Goal: Navigation & Orientation: Find specific page/section

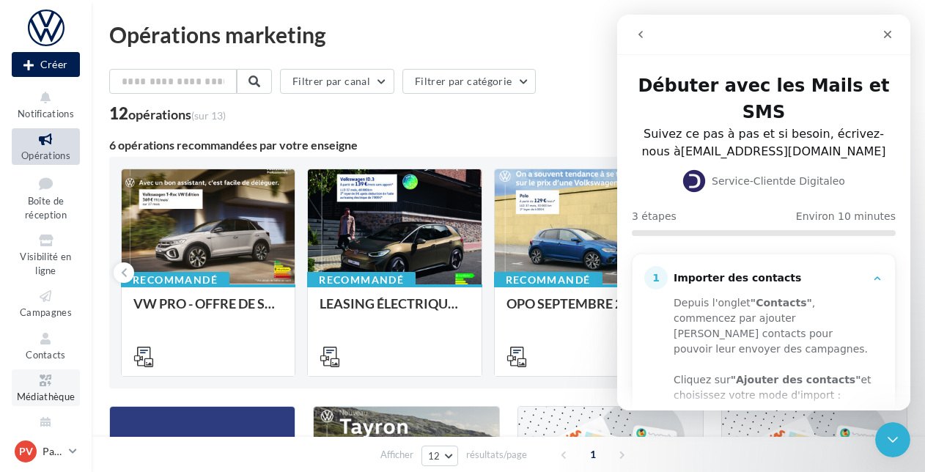
click at [46, 388] on icon at bounding box center [45, 380] width 59 height 17
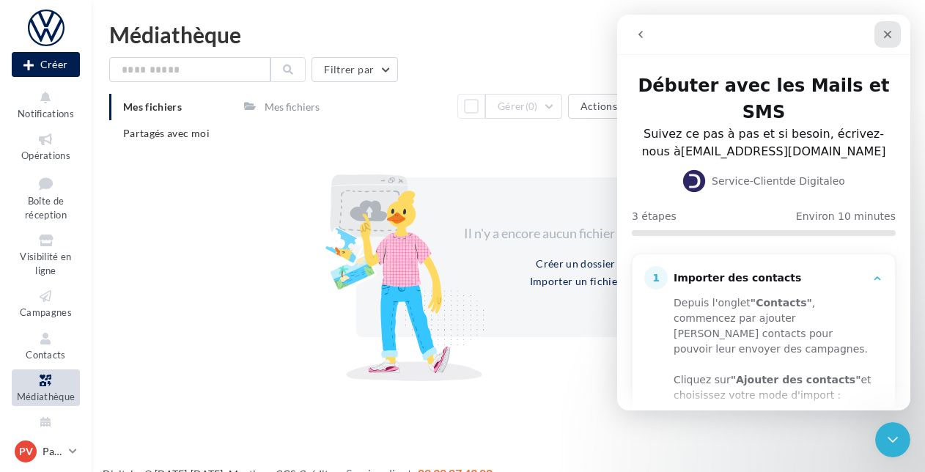
click at [887, 32] on icon "Fermer" at bounding box center [888, 35] width 12 height 12
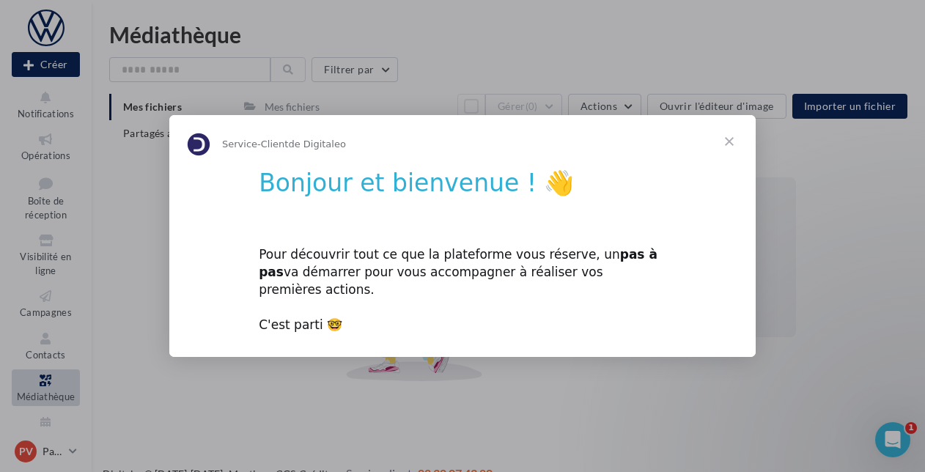
click at [731, 150] on span "Fermer" at bounding box center [729, 141] width 53 height 53
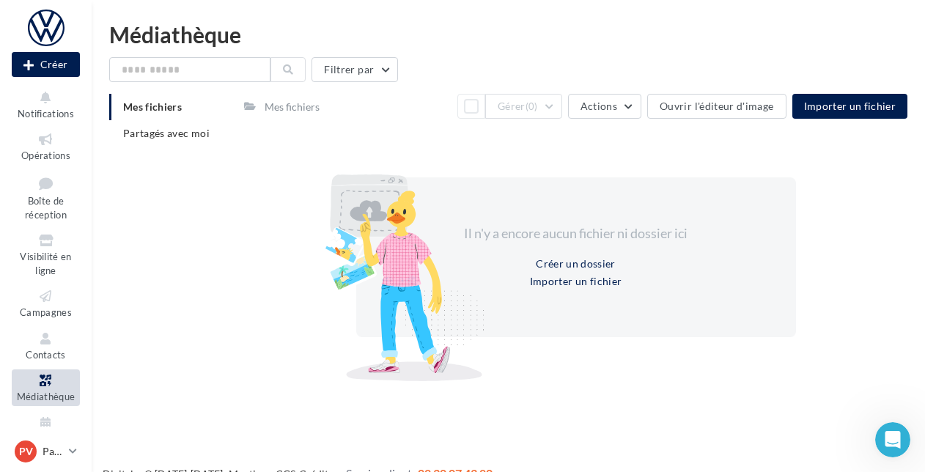
click at [50, 377] on icon at bounding box center [45, 380] width 59 height 17
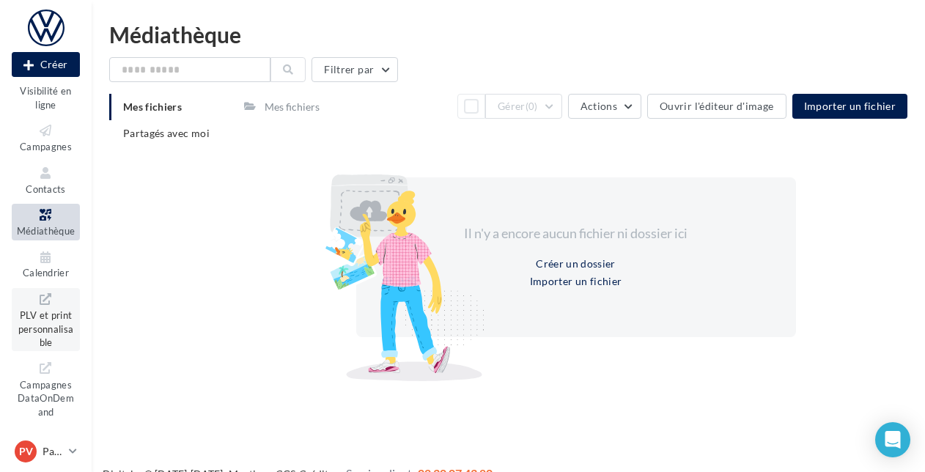
click at [40, 318] on span "PLV et print personnalisable" at bounding box center [46, 327] width 56 height 42
click at [53, 225] on span "Médiathèque" at bounding box center [46, 231] width 59 height 12
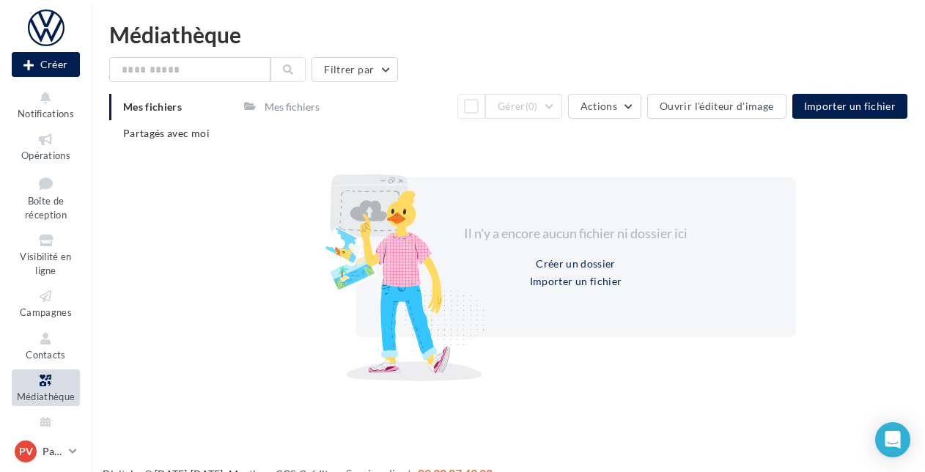
scroll to position [179, 0]
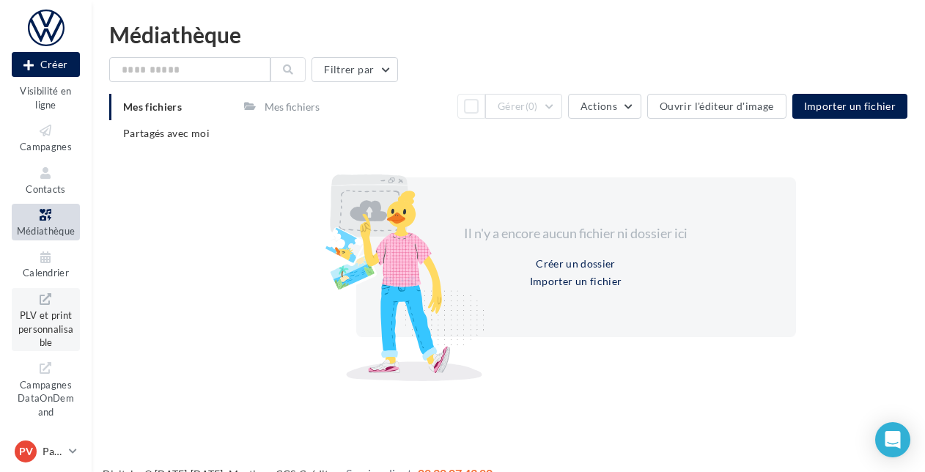
click at [56, 306] on span "PLV et print personnalisable" at bounding box center [46, 327] width 56 height 42
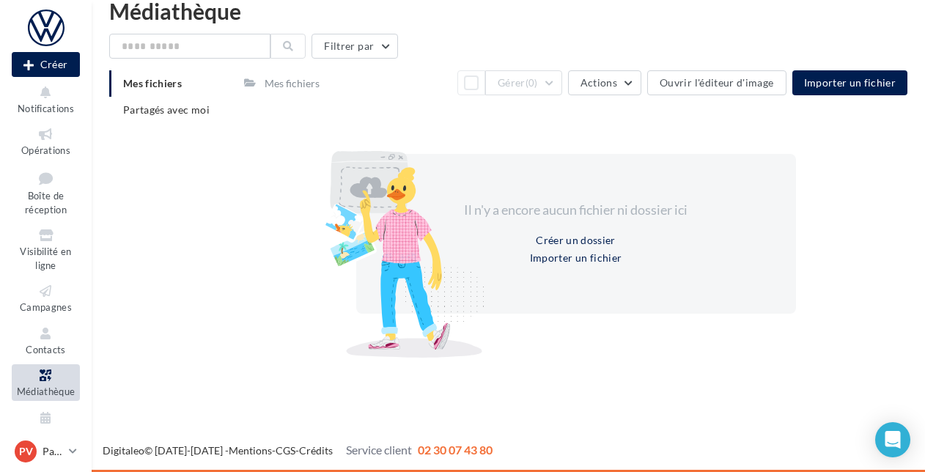
scroll to position [0, 0]
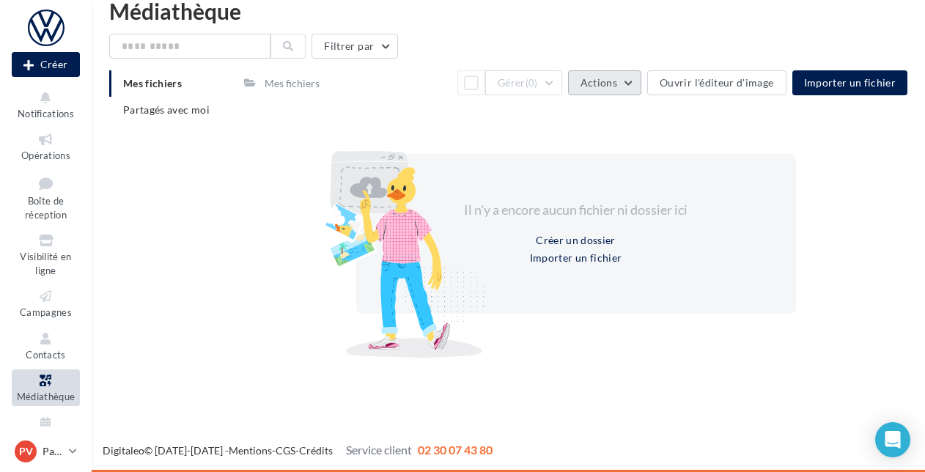
click at [617, 86] on span "Actions" at bounding box center [598, 82] width 37 height 12
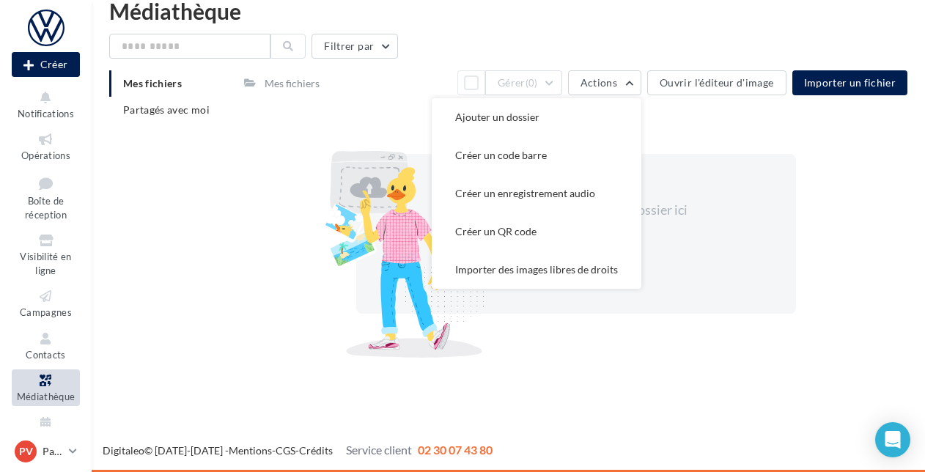
click at [318, 91] on div "Mes fichiers" at bounding box center [292, 82] width 61 height 21
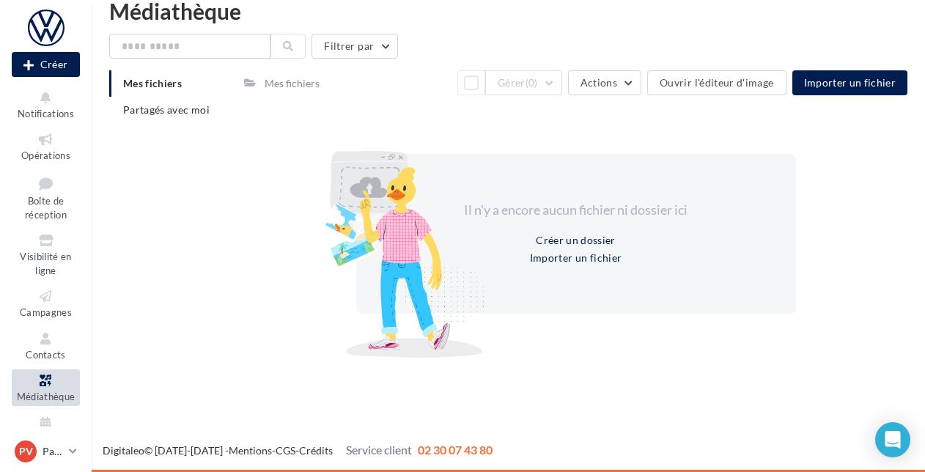
click at [182, 84] on span "Mes fichiers" at bounding box center [152, 83] width 59 height 12
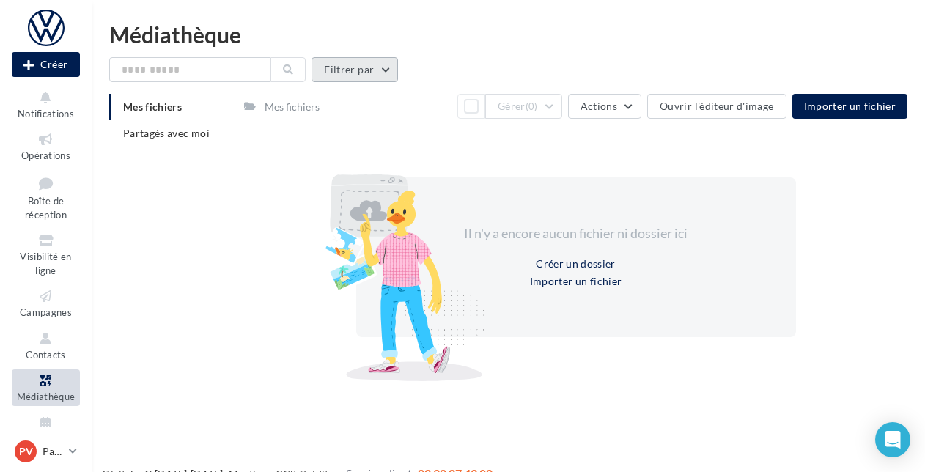
click at [365, 63] on button "Filtrer par" at bounding box center [354, 69] width 86 height 25
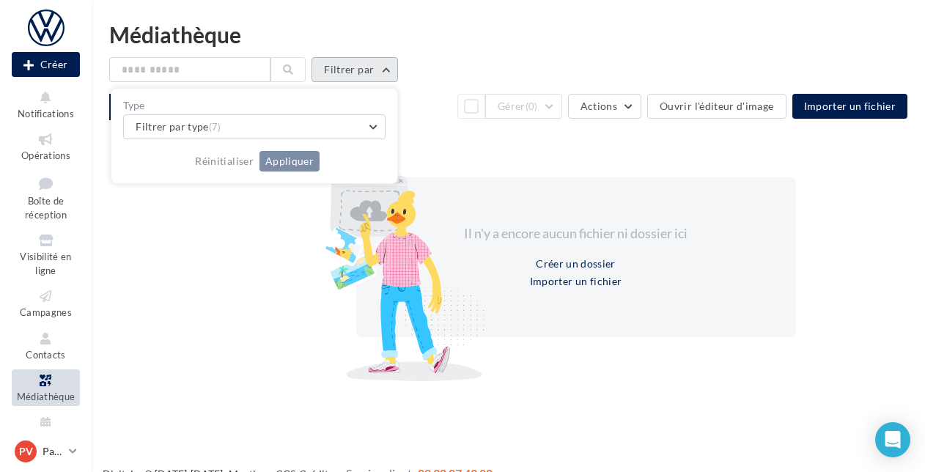
click at [365, 63] on button "Filtrer par" at bounding box center [354, 69] width 86 height 25
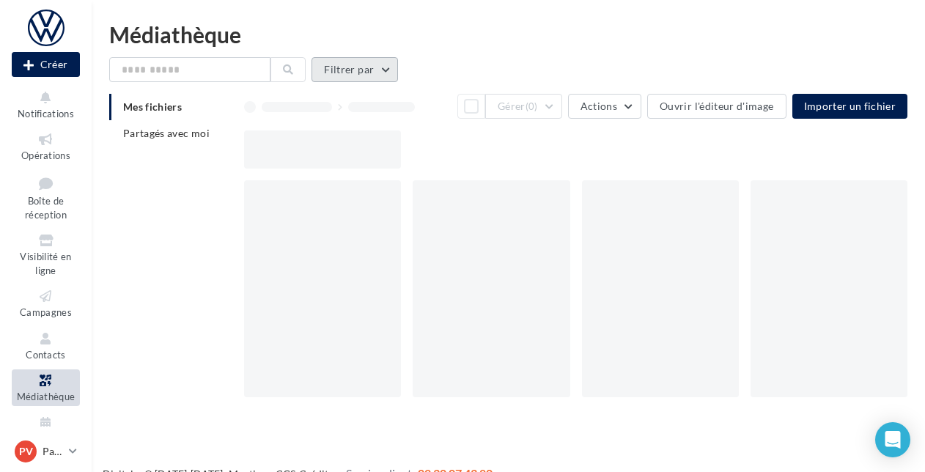
scroll to position [23, 0]
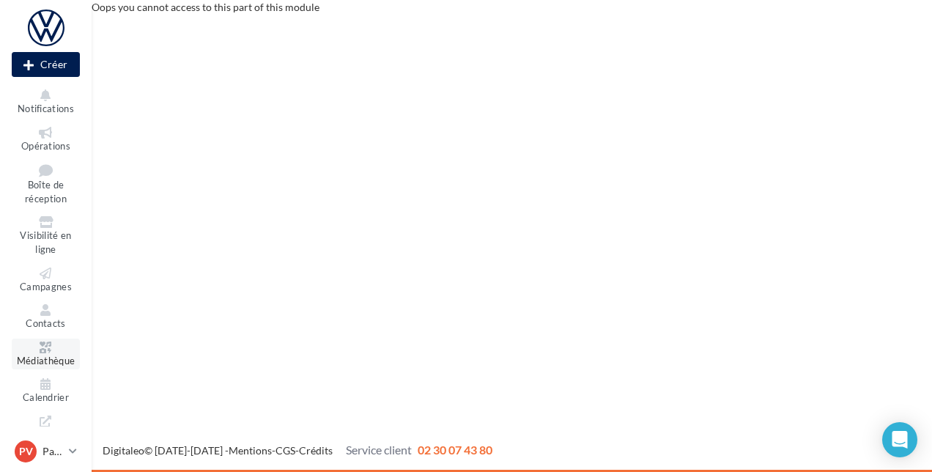
click at [49, 346] on icon at bounding box center [45, 347] width 59 height 12
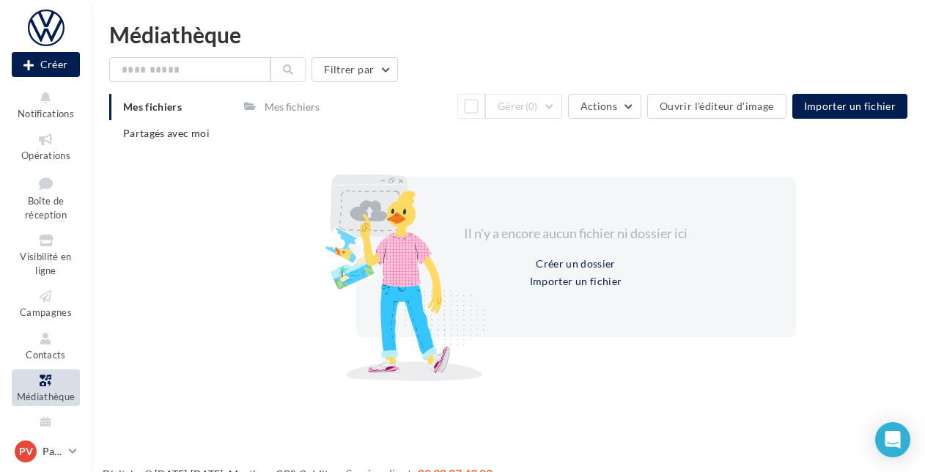
click at [187, 108] on li "Mes fichiers" at bounding box center [170, 107] width 123 height 26
click at [283, 103] on div "Mes fichiers" at bounding box center [292, 107] width 55 height 15
click at [283, 104] on div "Mes fichiers" at bounding box center [292, 107] width 55 height 15
click at [195, 135] on span "Partagés avec moi" at bounding box center [166, 133] width 86 height 12
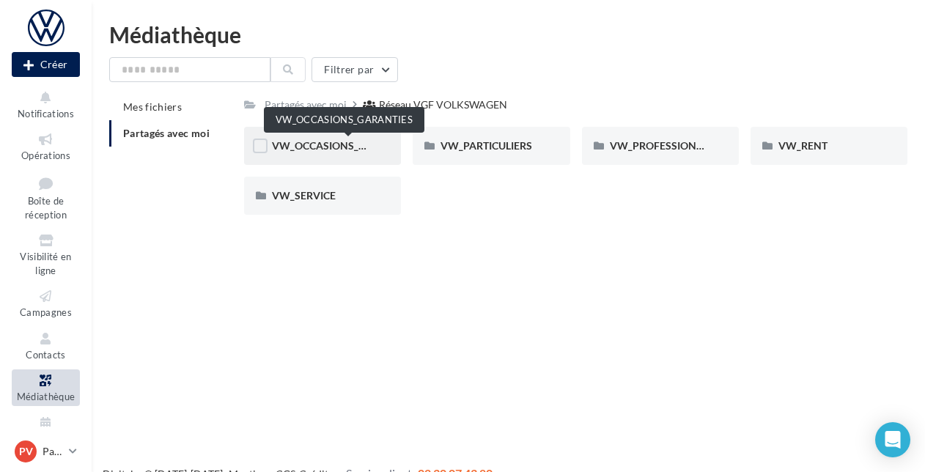
click at [325, 148] on span "VW_OCCASIONS_GARANTIES" at bounding box center [344, 145] width 144 height 12
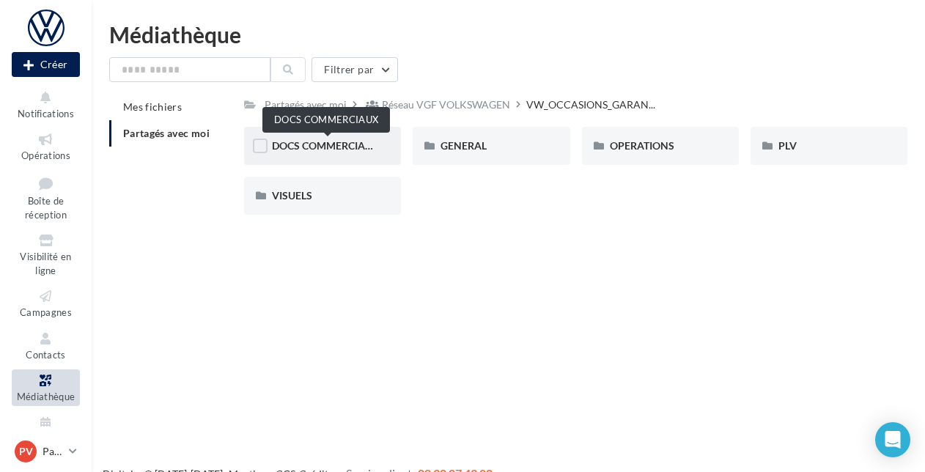
click at [330, 149] on span "DOCS COMMERCIAUX" at bounding box center [326, 145] width 108 height 12
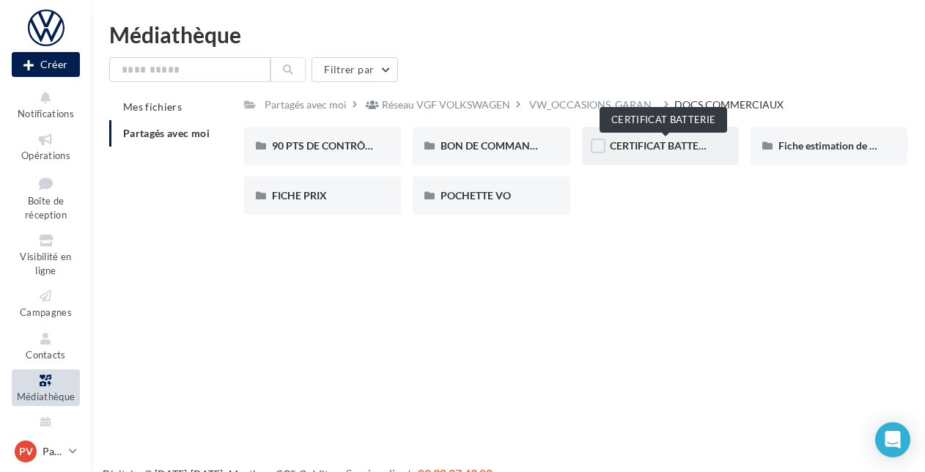
click at [646, 147] on span "CERTIFICAT BATTERIE" at bounding box center [662, 145] width 104 height 12
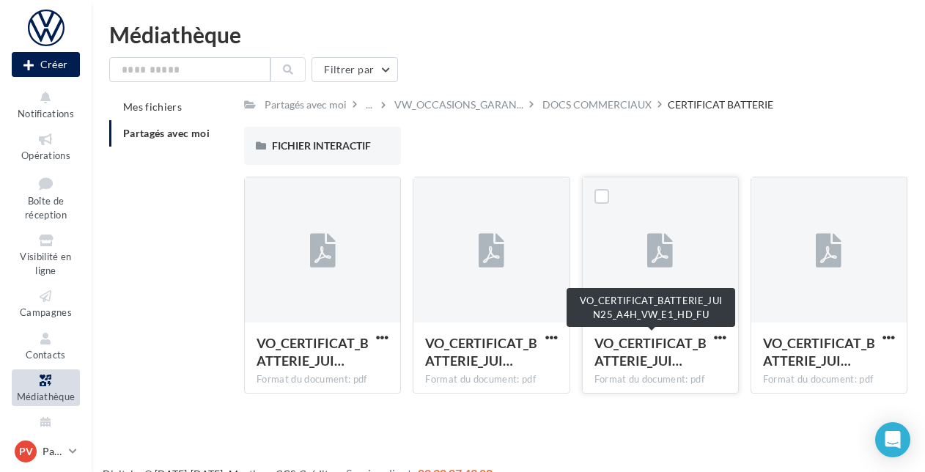
click at [692, 356] on span "VO_CERTIFICAT_BATTERIE_JUI…" at bounding box center [650, 352] width 112 height 34
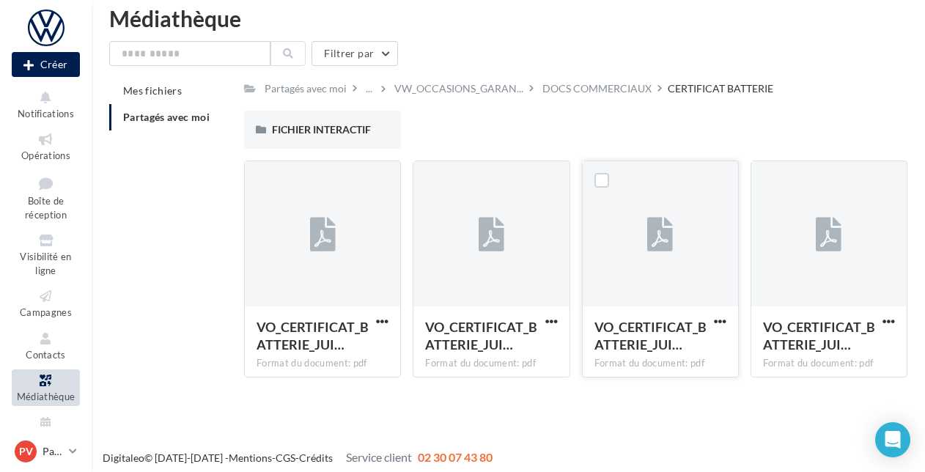
scroll to position [23, 0]
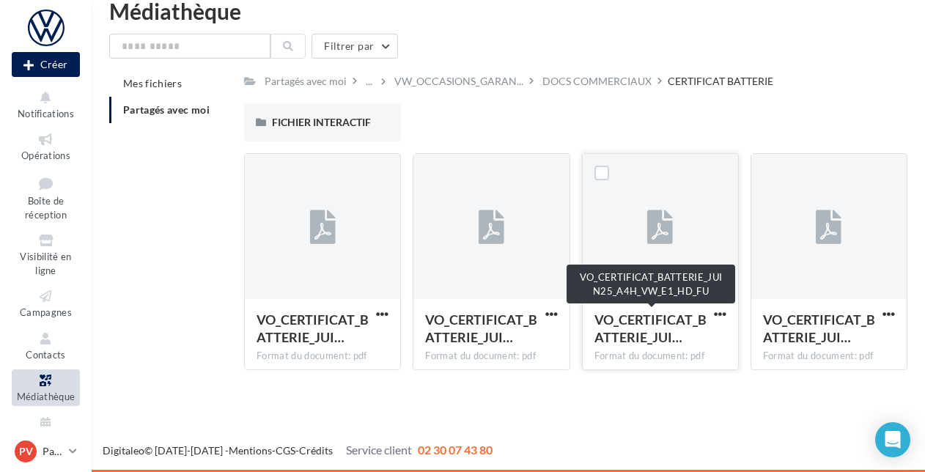
click at [635, 325] on span "VO_CERTIFICAT_BATTERIE_JUI…" at bounding box center [650, 328] width 112 height 34
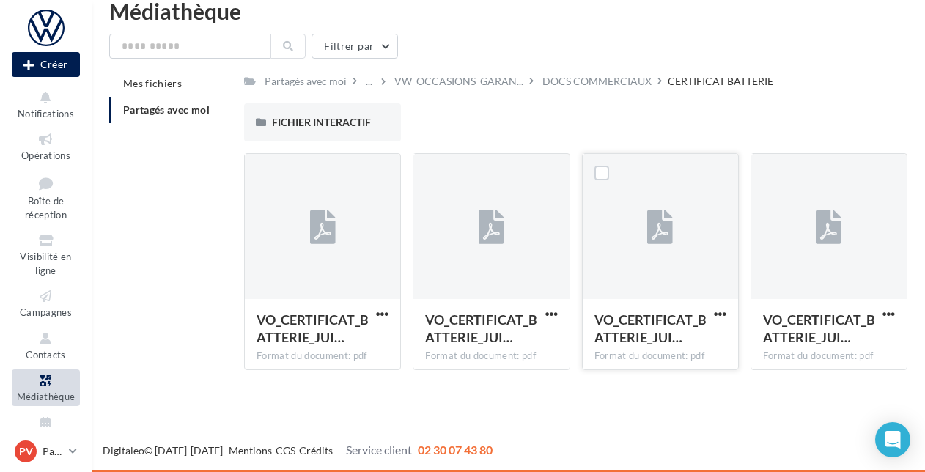
click at [622, 196] on div at bounding box center [660, 227] width 155 height 147
click at [602, 171] on label at bounding box center [601, 173] width 15 height 15
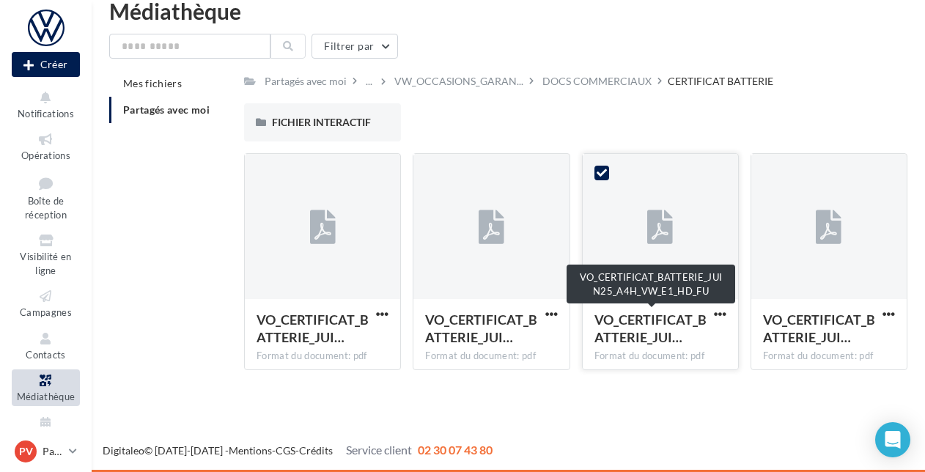
click at [674, 325] on span "VO_CERTIFICAT_BATTERIE_JUI…" at bounding box center [650, 328] width 112 height 34
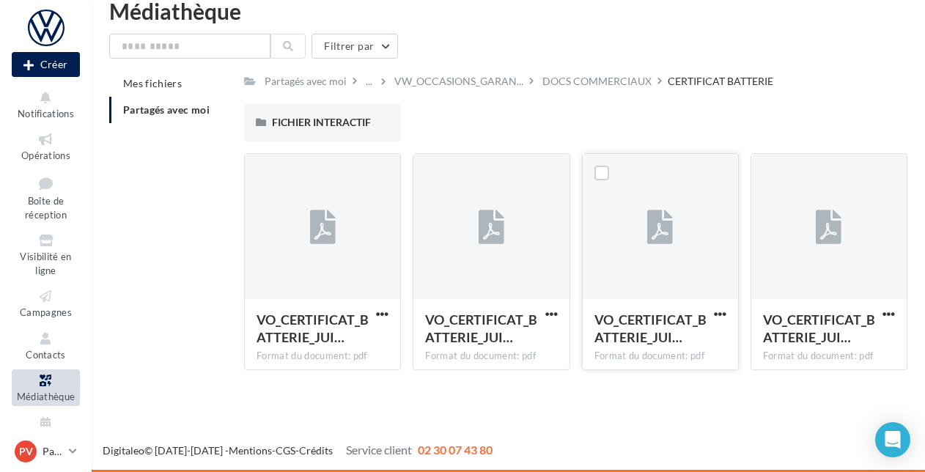
click at [674, 325] on span "VO_CERTIFICAT_BATTERIE_JUI…" at bounding box center [650, 328] width 112 height 34
drag, startPoint x: 674, startPoint y: 325, endPoint x: 632, endPoint y: 249, distance: 87.3
click at [632, 249] on div at bounding box center [660, 227] width 155 height 147
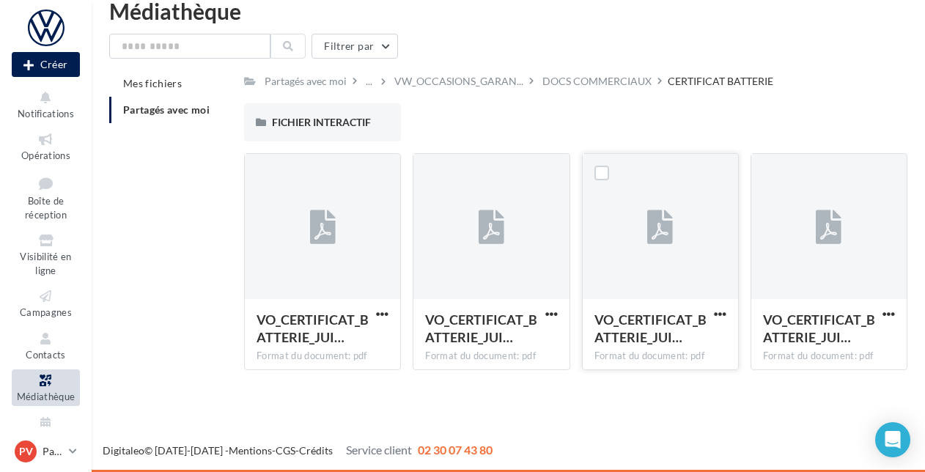
click at [632, 248] on div at bounding box center [660, 227] width 155 height 147
click at [649, 204] on div at bounding box center [660, 228] width 26 height 48
click at [657, 256] on div at bounding box center [660, 227] width 155 height 147
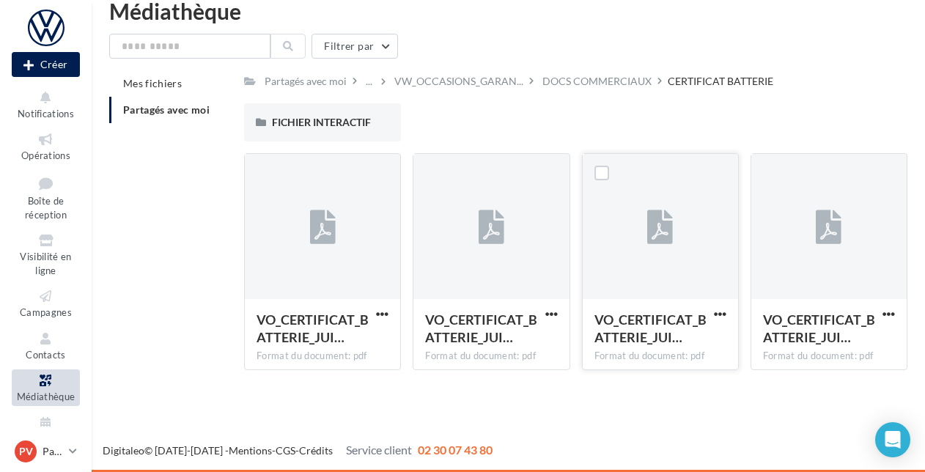
click at [657, 256] on div at bounding box center [660, 227] width 155 height 147
